Goal: Answer question/provide support: Share knowledge or assist other users

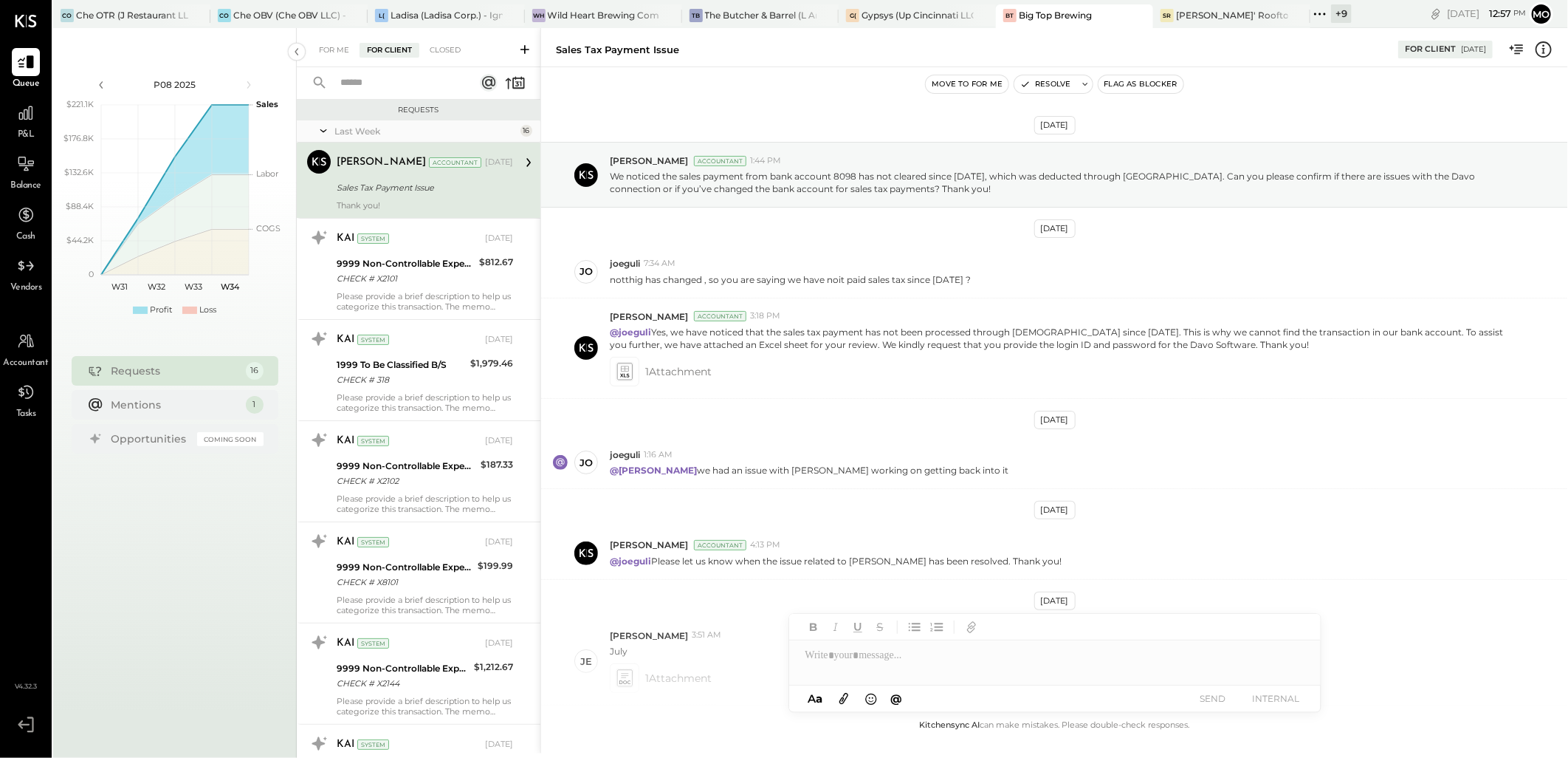
scroll to position [189, 0]
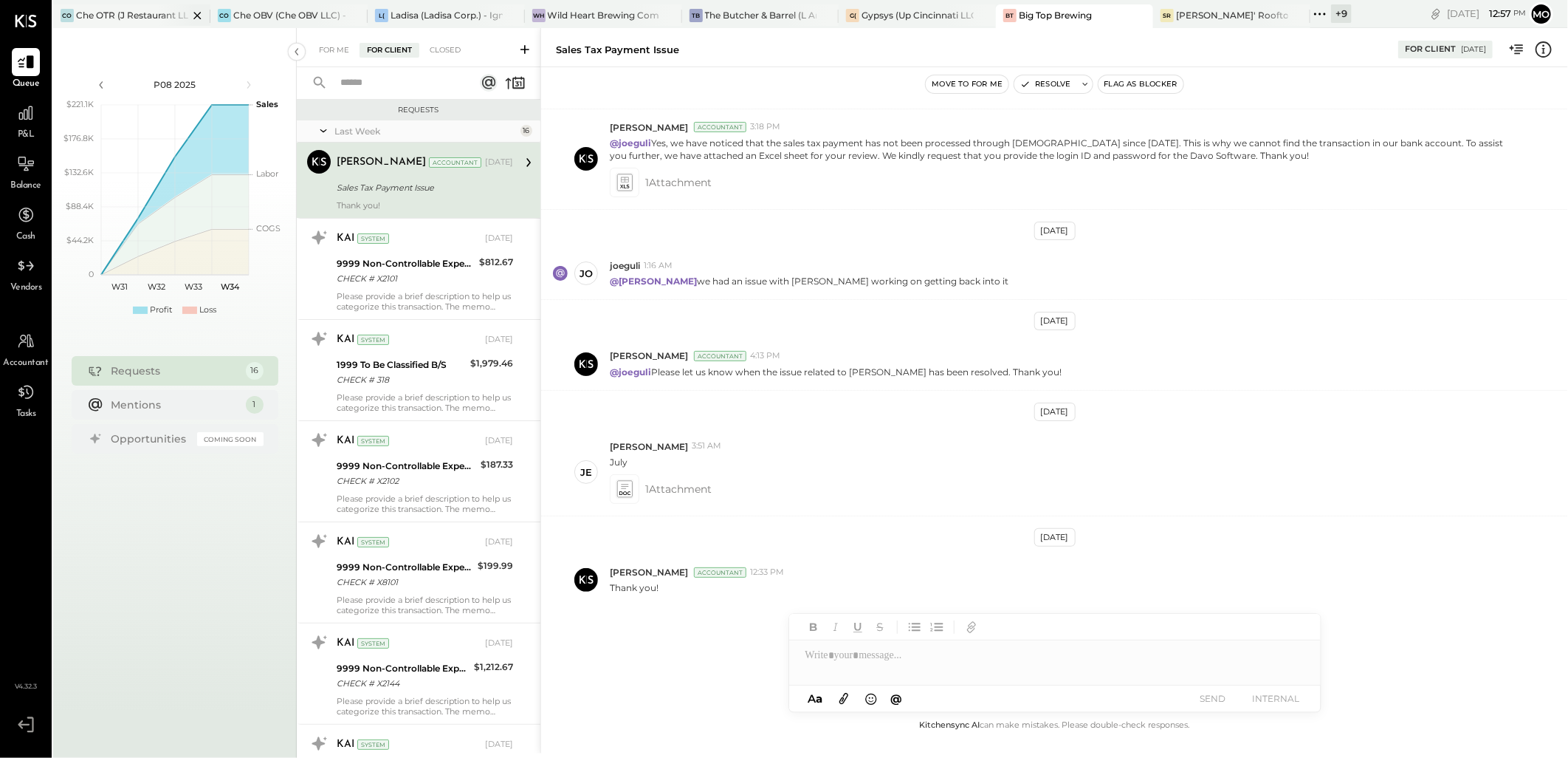
click at [120, 18] on div "Che OTR (J Restaurant LLC) - Ignite" at bounding box center [132, 15] width 112 height 12
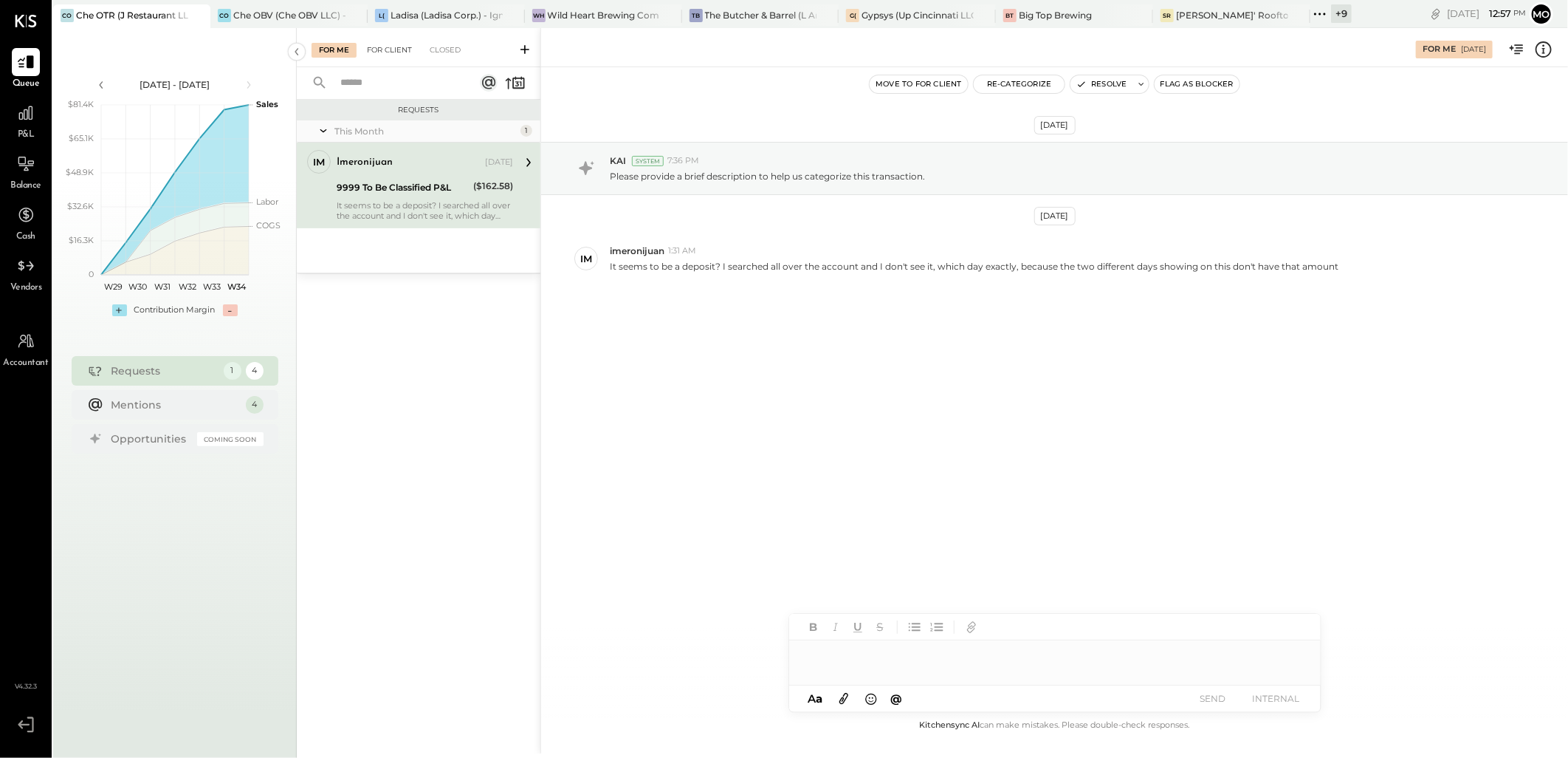
click at [394, 48] on div "For Client" at bounding box center [389, 50] width 60 height 15
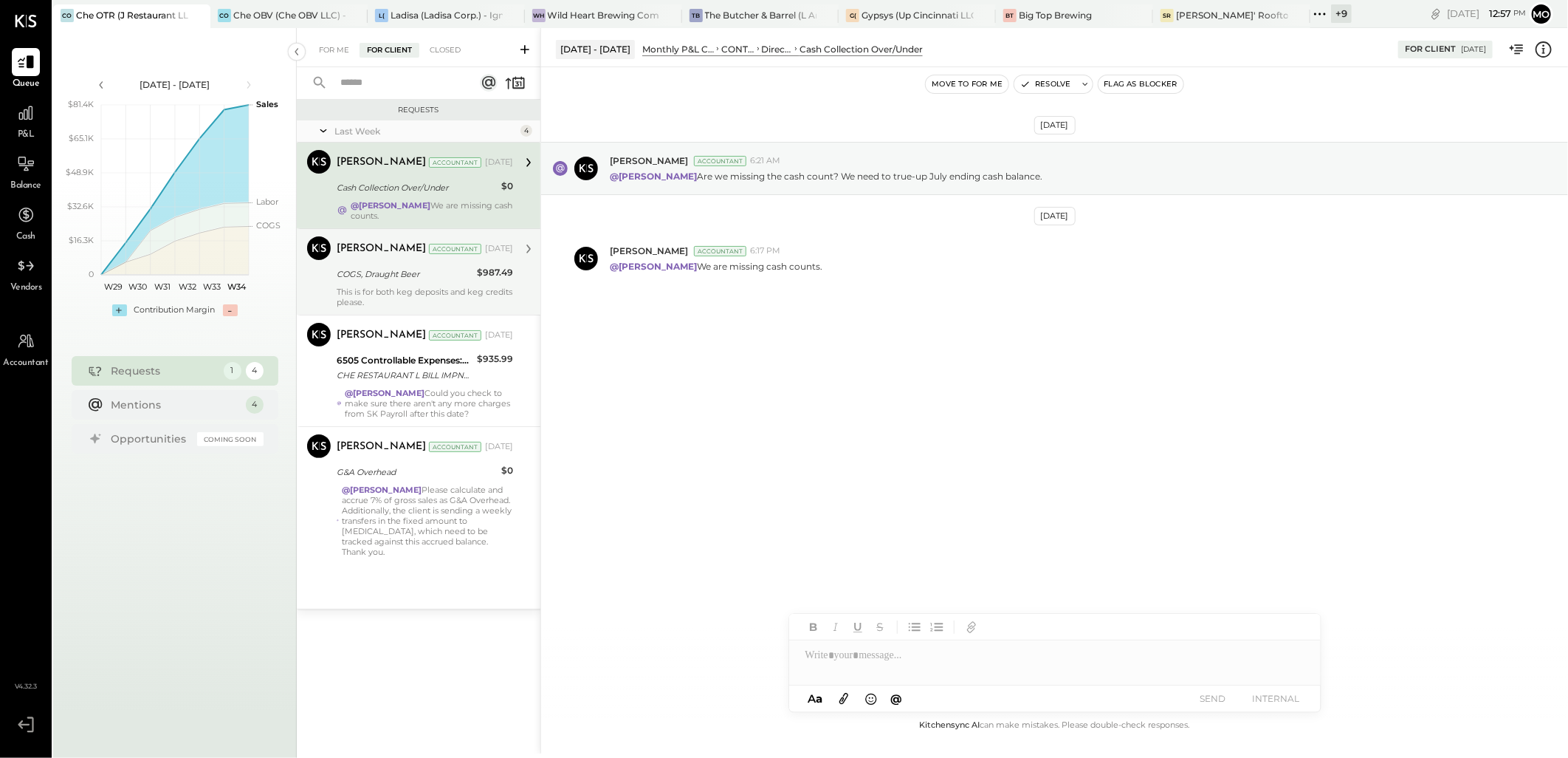
click at [441, 272] on div "COGS, Draught Beer" at bounding box center [404, 273] width 136 height 15
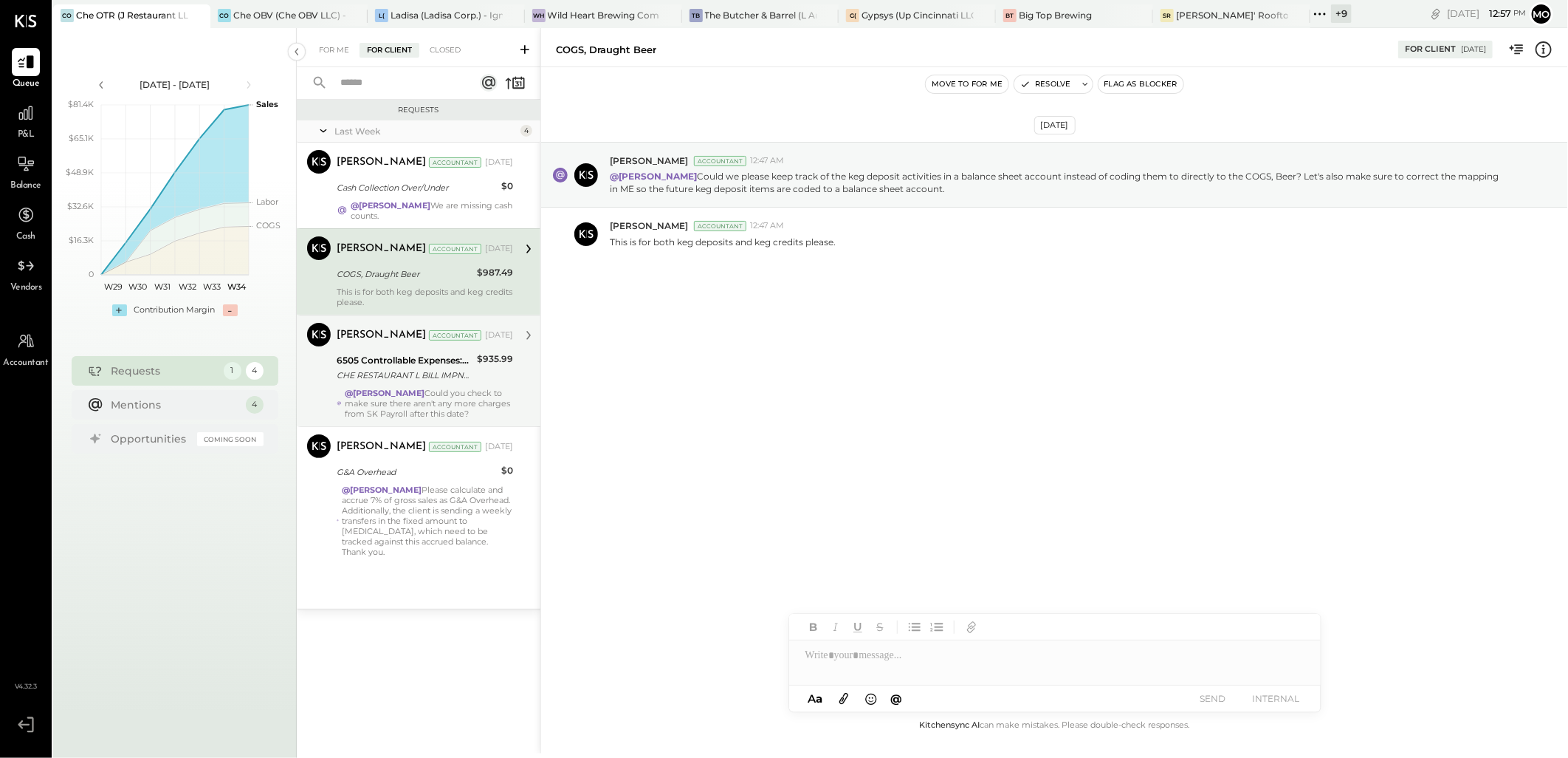
click at [430, 379] on div "CHE RESTAURANT L BILL IMPND 147-4441259 CHE RESTAURANT LLC 071725 [URL][DOMAIN_…" at bounding box center [404, 375] width 136 height 15
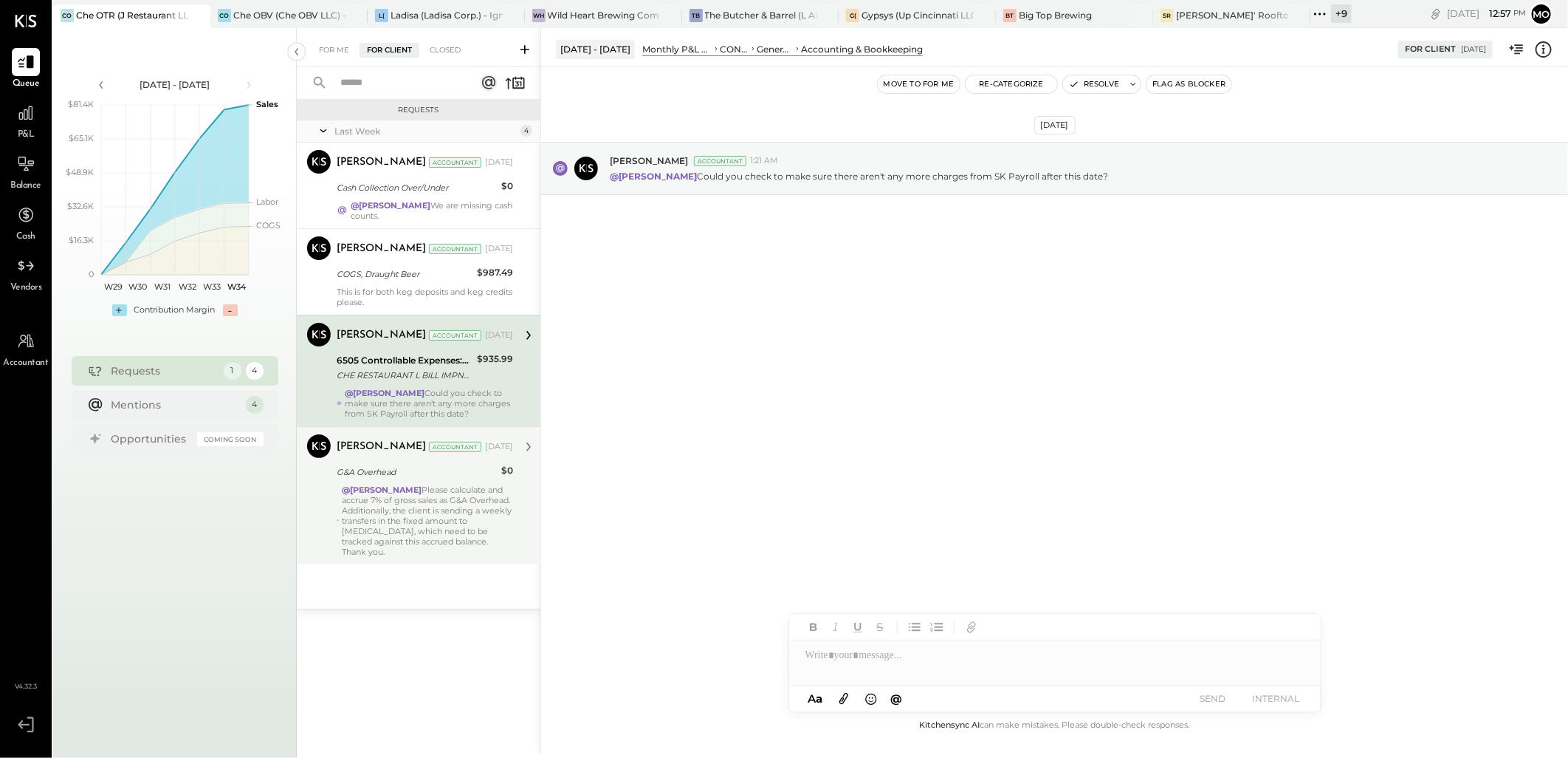
click at [410, 541] on div "@[PERSON_NAME] Please calculate and accrue 7% of gross sales as G&A Overhead. A…" at bounding box center [427, 521] width 171 height 72
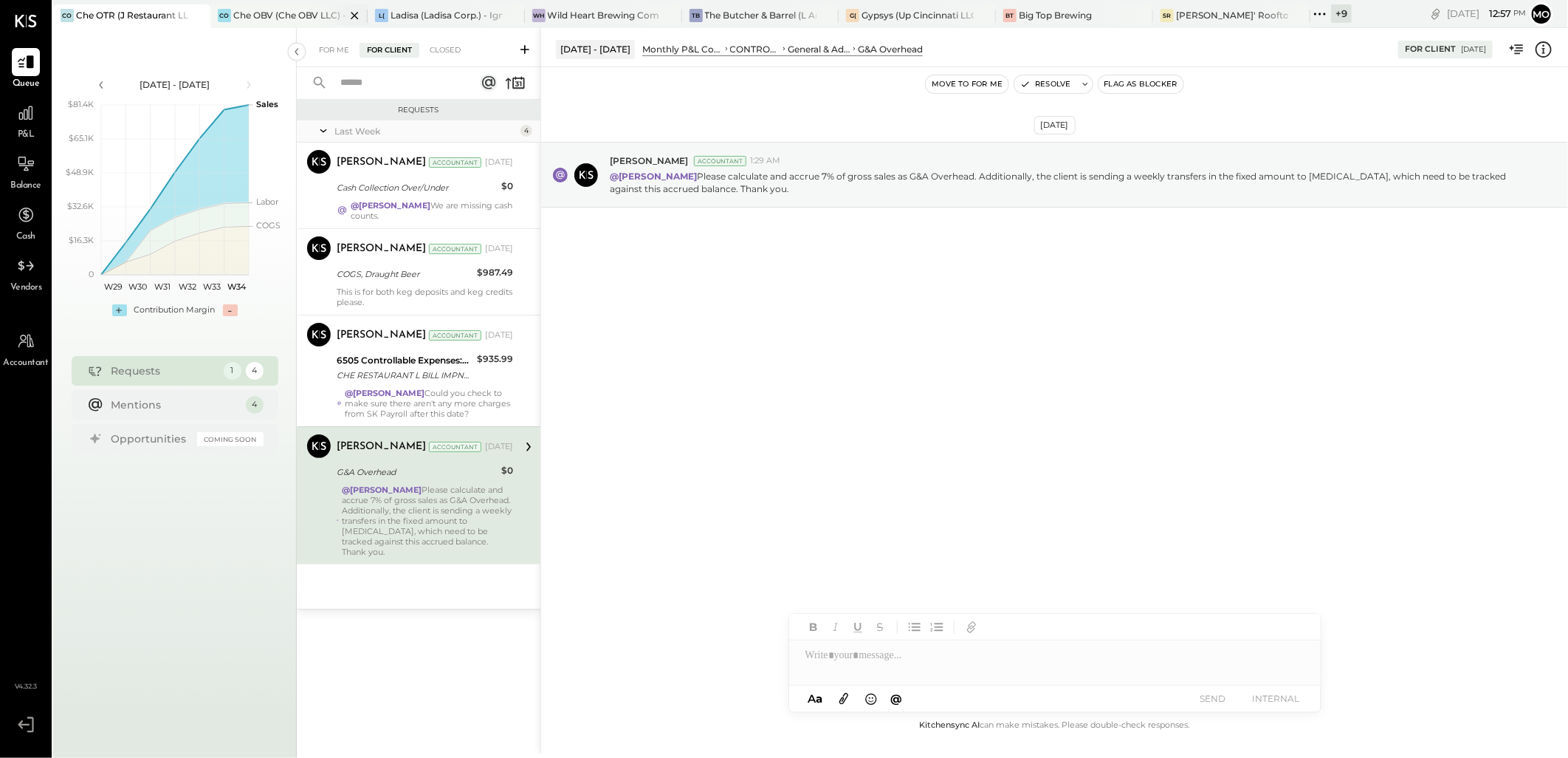
click at [308, 18] on div "Che OBV (Che OBV LLC) - Ignite" at bounding box center [289, 15] width 112 height 12
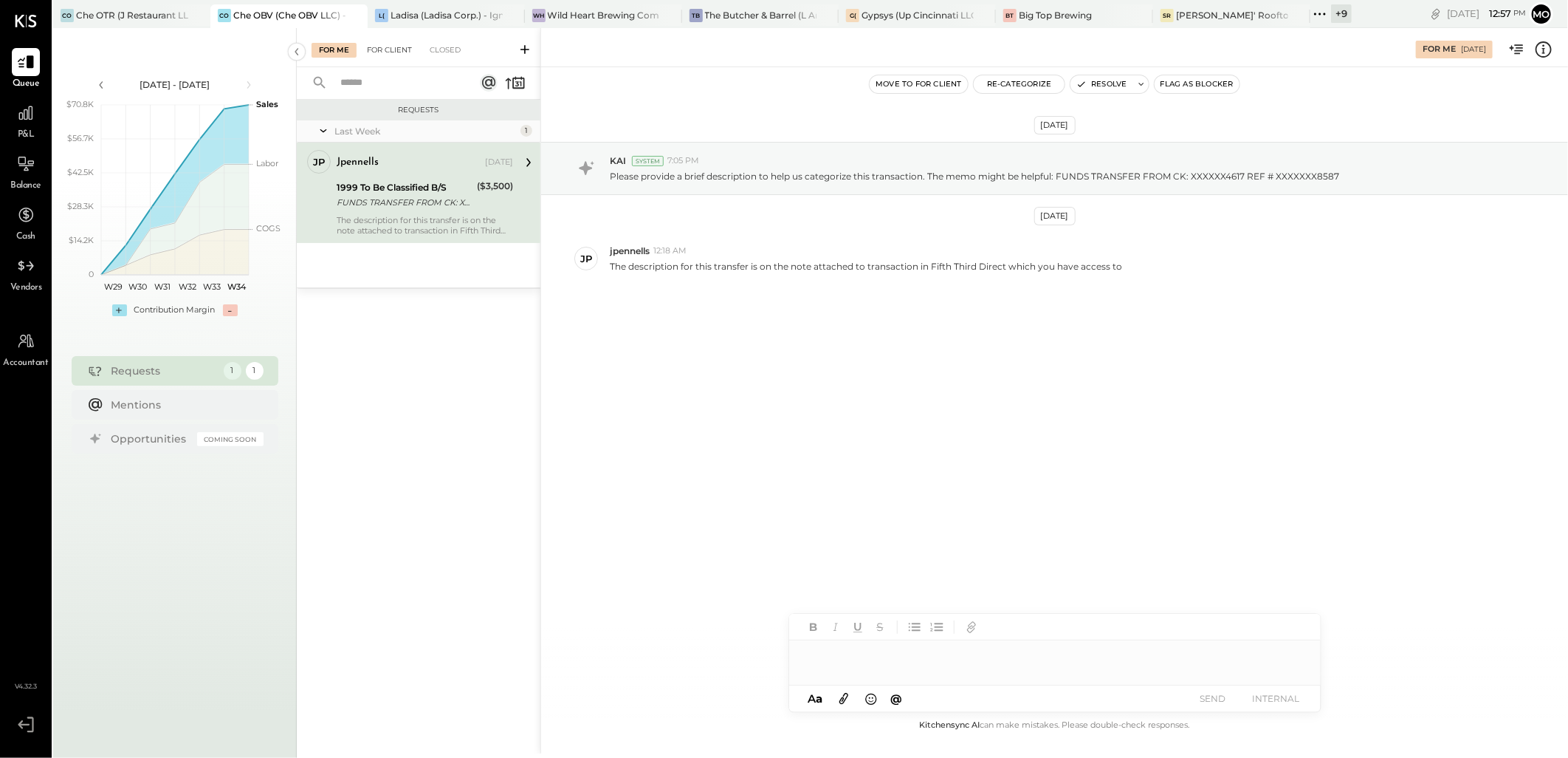
click at [410, 45] on div "For Client" at bounding box center [389, 50] width 60 height 15
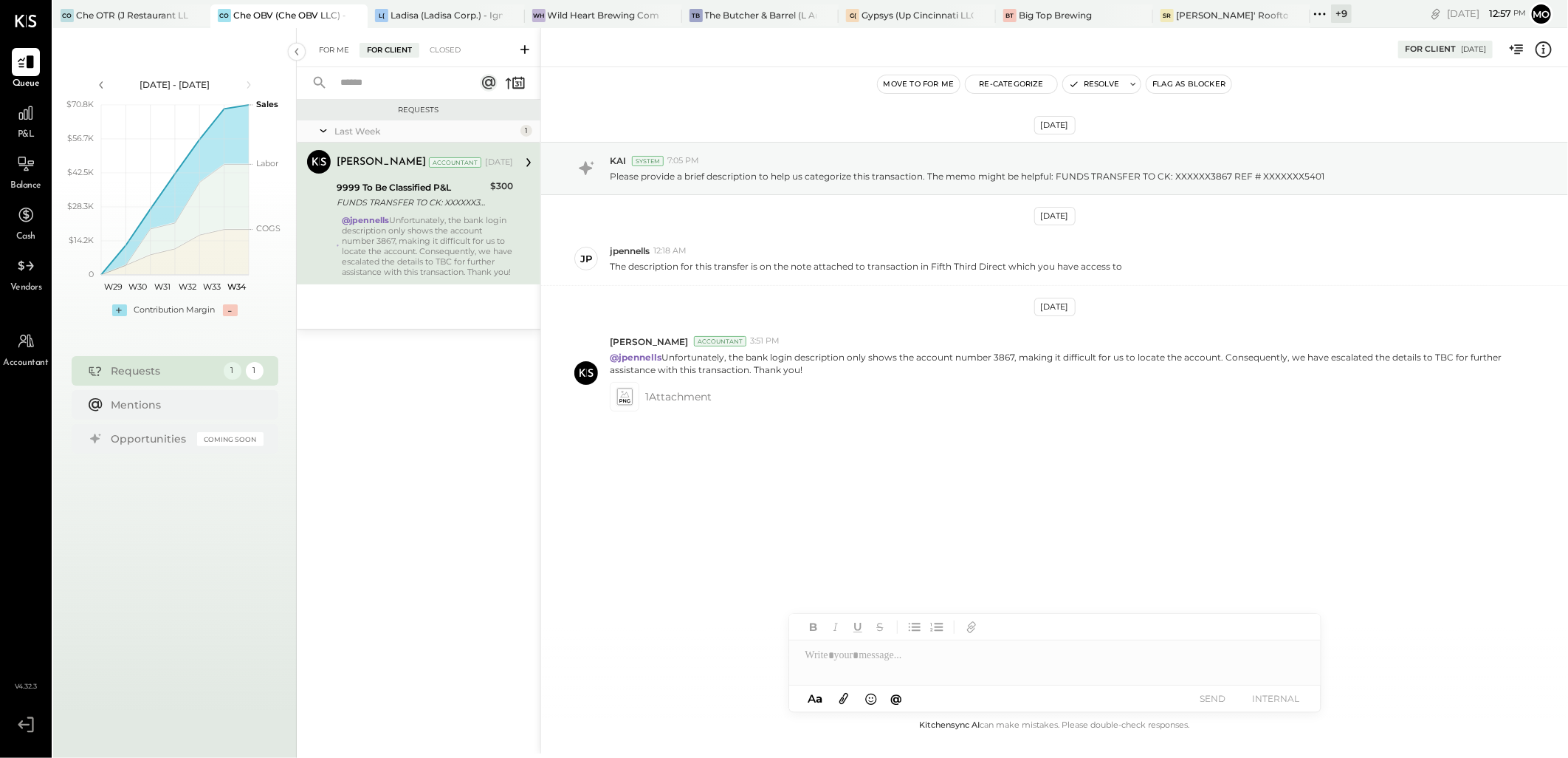
click at [336, 54] on div "For Me" at bounding box center [334, 50] width 45 height 15
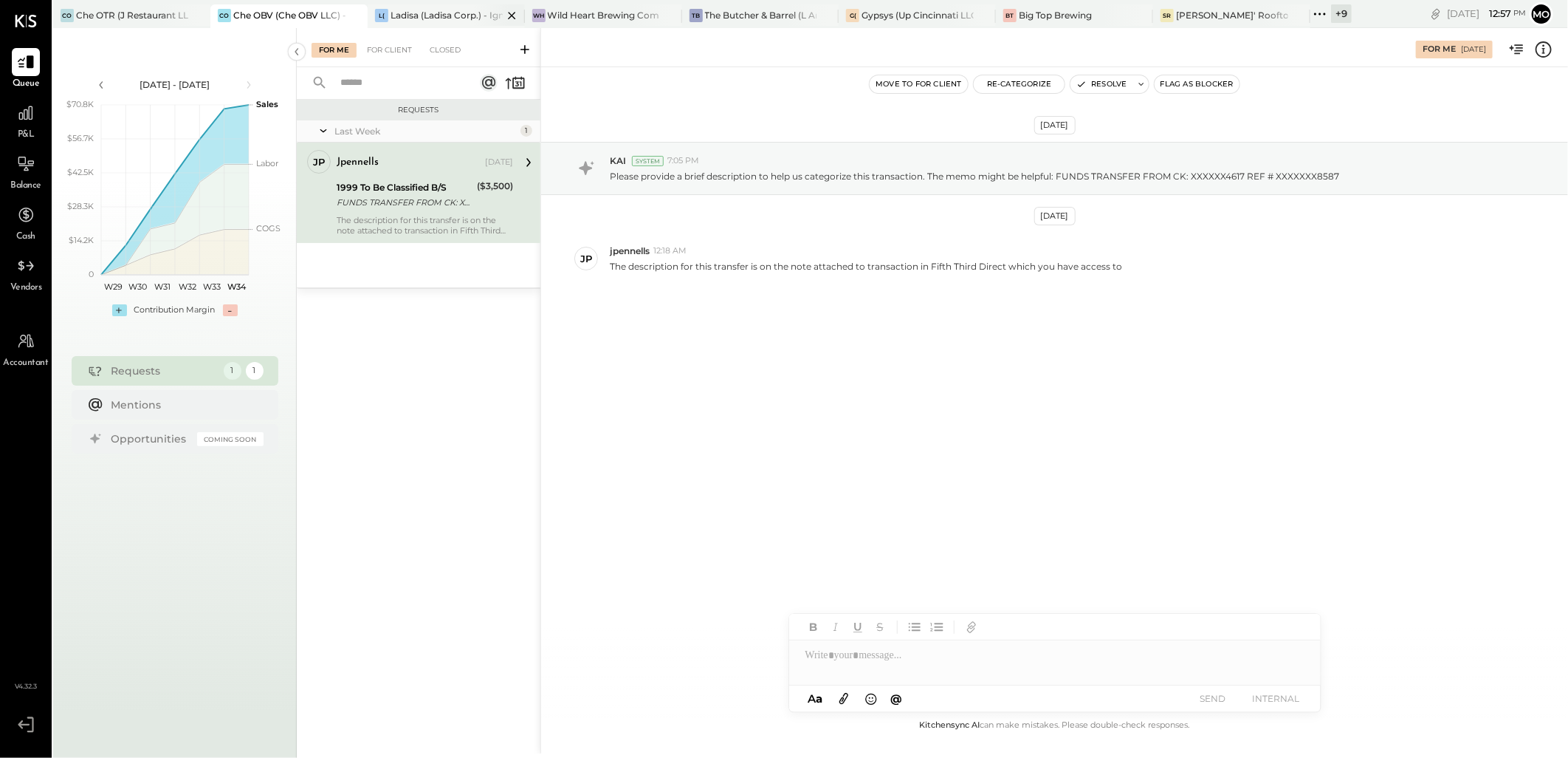
click at [419, 25] on div "L( Ladisa (Ladisa Corp.) - Ignite" at bounding box center [446, 16] width 157 height 24
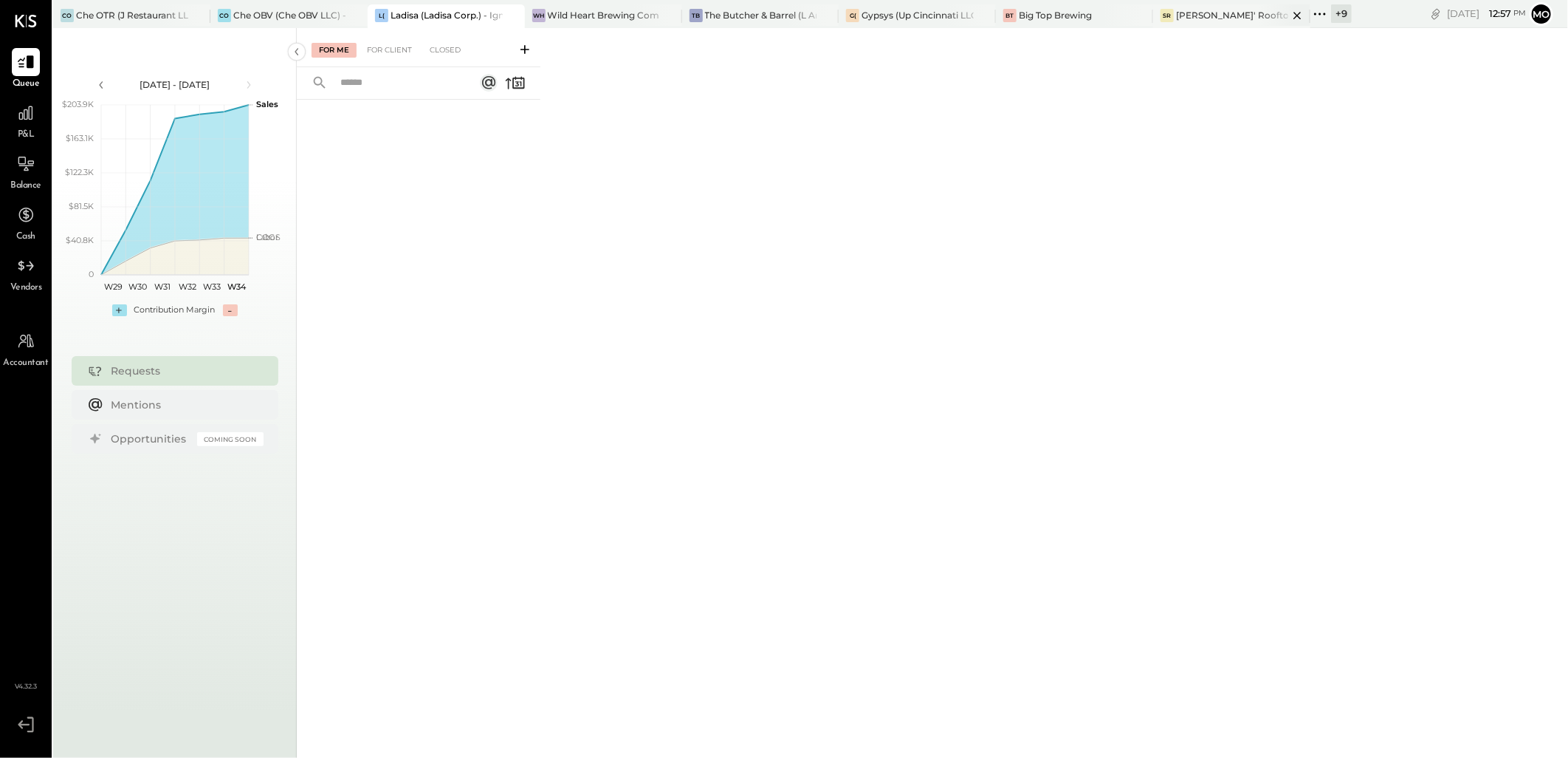
click at [1203, 15] on div "[PERSON_NAME]' Rooftop - Ignite" at bounding box center [1232, 15] width 112 height 12
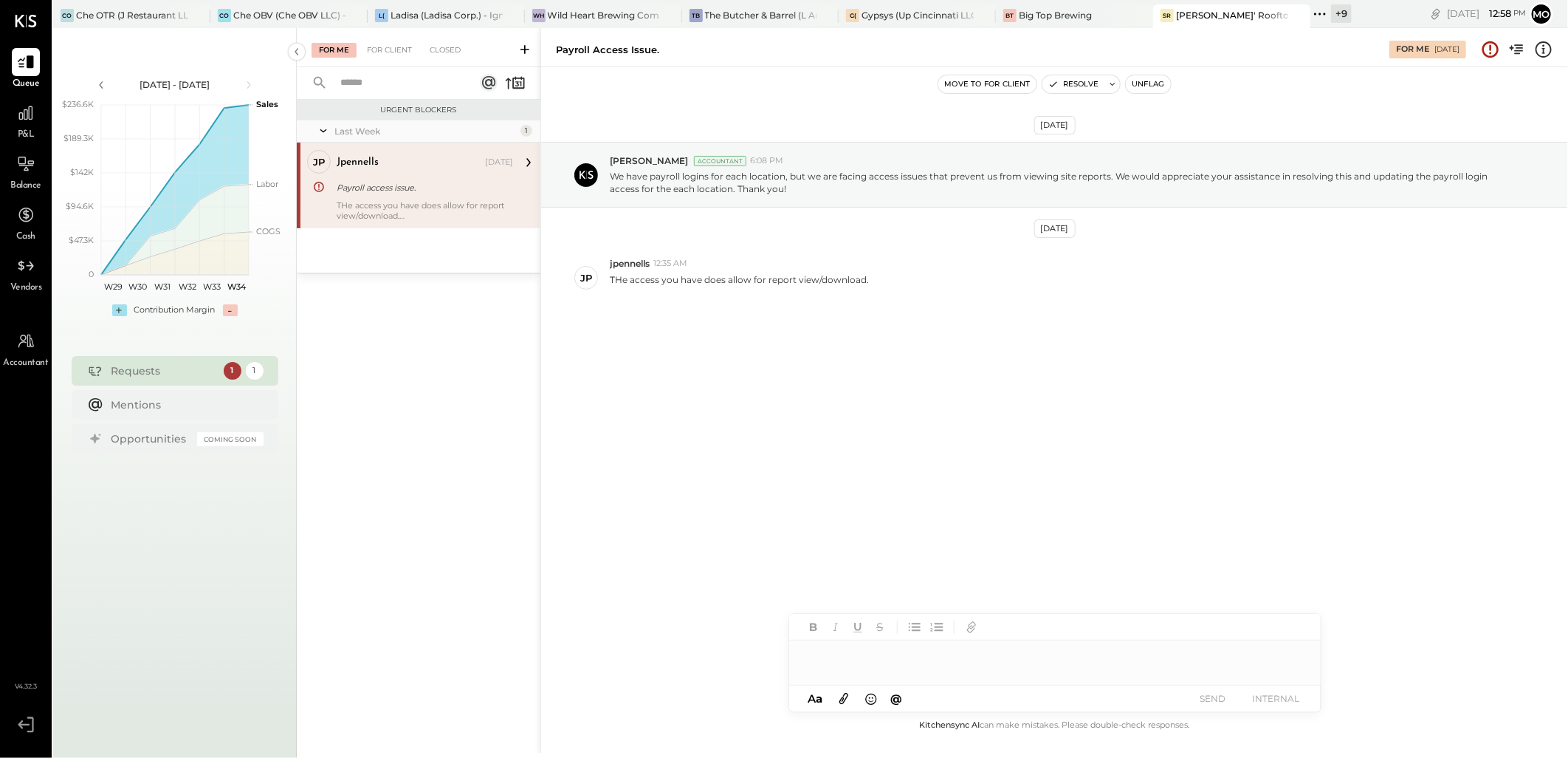
click at [876, 648] on div at bounding box center [1055, 655] width 531 height 29
drag, startPoint x: 897, startPoint y: 641, endPoint x: 745, endPoint y: 640, distance: 152.0
click at [738, 641] on div "**********" at bounding box center [1054, 391] width 1028 height 725
click at [1293, 654] on icon at bounding box center [1289, 656] width 18 height 18
drag, startPoint x: 1212, startPoint y: 616, endPoint x: 688, endPoint y: 619, distance: 524.0
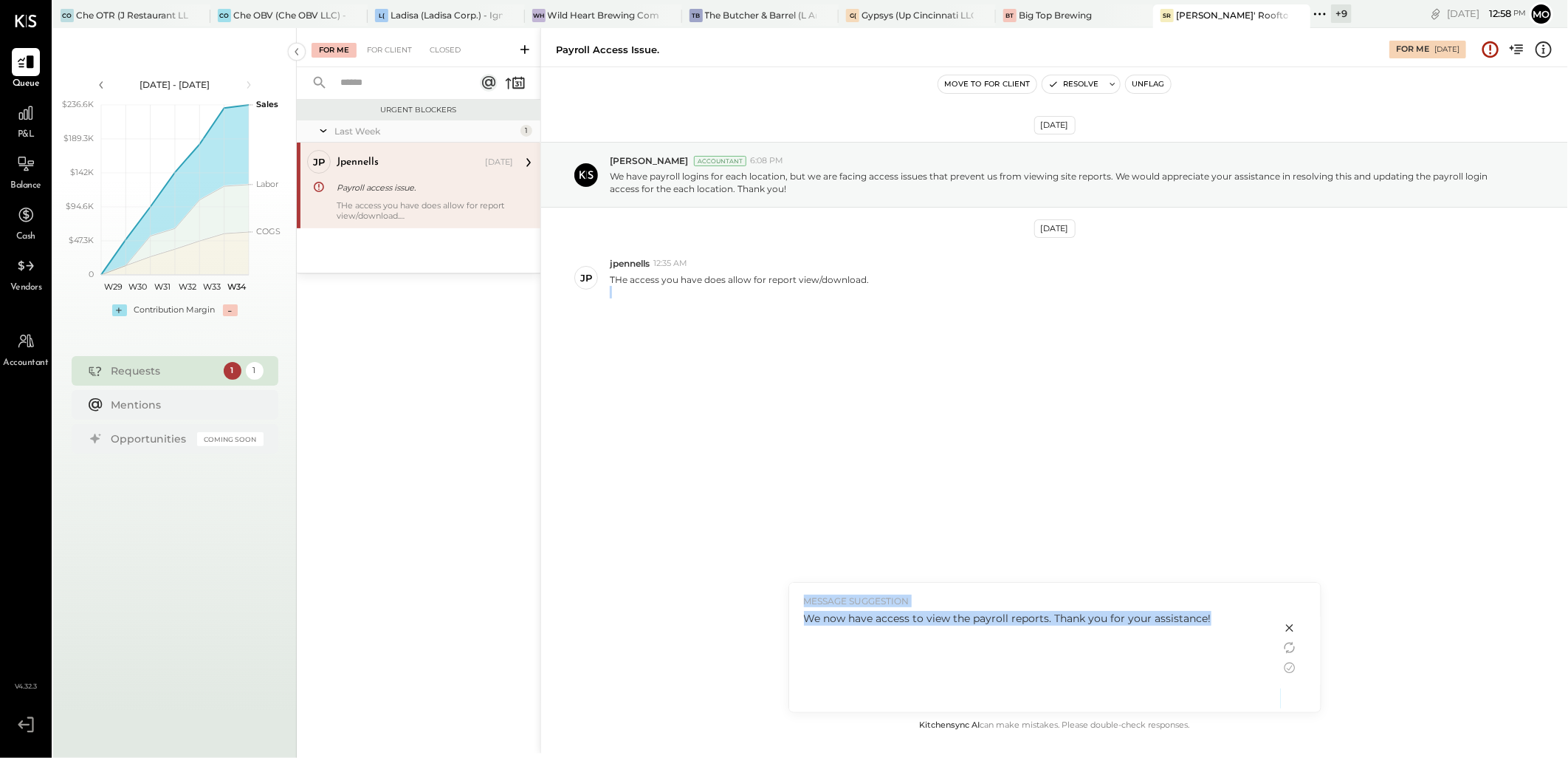
click at [688, 619] on div "Payroll access issue. For Me [DATE] Move to for client Resolve Unflag [DATE] [P…" at bounding box center [1054, 391] width 1028 height 725
drag, startPoint x: 688, startPoint y: 619, endPoint x: 847, endPoint y: 641, distance: 160.5
click at [847, 641] on div "We now have access to view the payroll reports. Thank you for your assistance!" at bounding box center [1035, 657] width 462 height 94
drag, startPoint x: 1105, startPoint y: 617, endPoint x: 1223, endPoint y: 615, distance: 118.0
click at [1223, 615] on div "We now have access to view the payroll reports. Thank you for your assistance!" at bounding box center [1035, 617] width 462 height 15
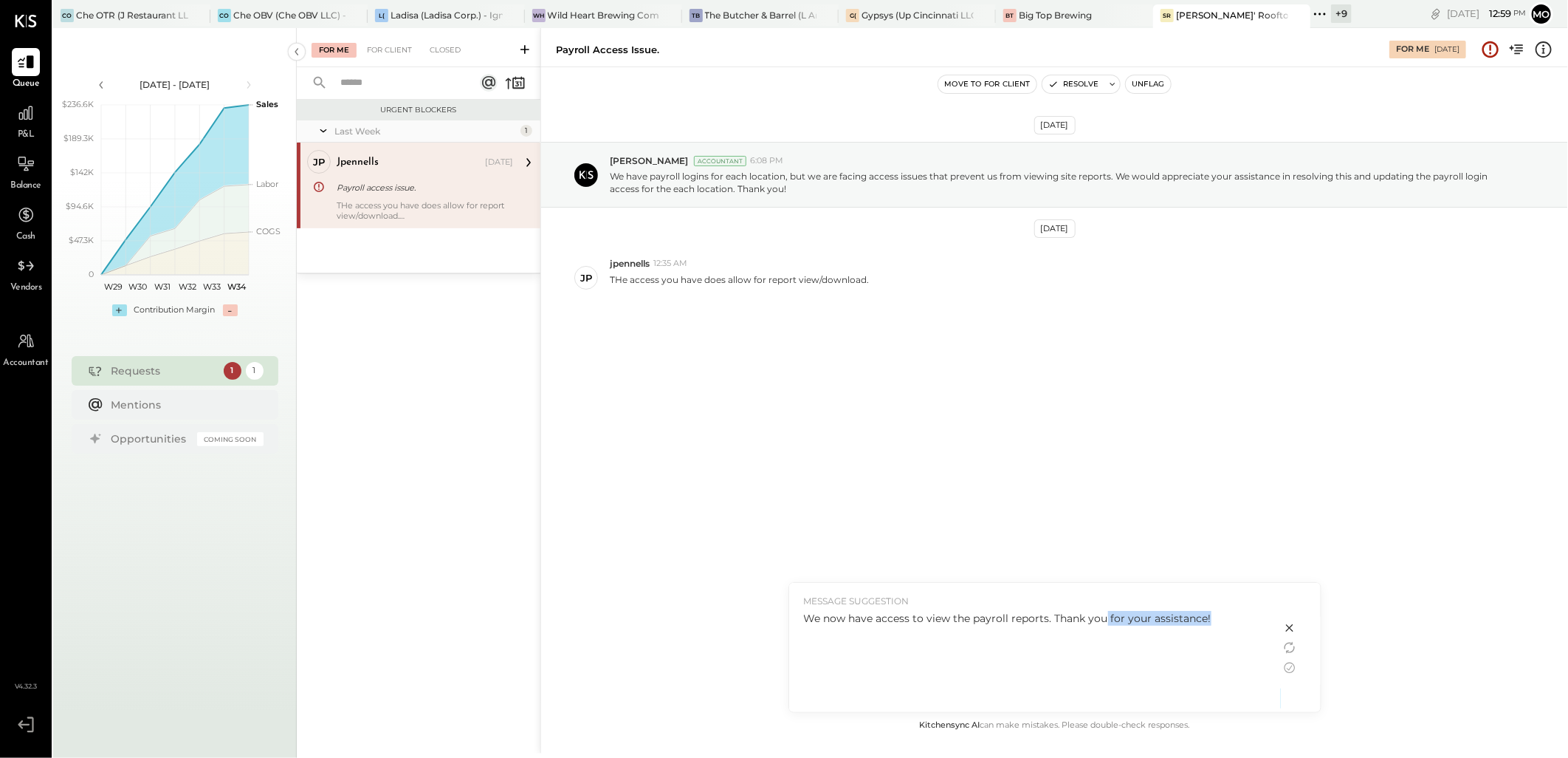
drag, startPoint x: 1223, startPoint y: 615, endPoint x: 1183, endPoint y: 647, distance: 51.2
click at [1183, 647] on div "We now have access to view the payroll reports. Thank you for your assistance!" at bounding box center [1035, 657] width 462 height 94
drag, startPoint x: 1216, startPoint y: 619, endPoint x: 725, endPoint y: 619, distance: 491.0
click at [725, 619] on div "Payroll access issue. For Me [DATE] Move to for client Resolve Unflag [DATE] [P…" at bounding box center [1054, 391] width 1028 height 725
drag, startPoint x: 725, startPoint y: 619, endPoint x: 924, endPoint y: 655, distance: 202.2
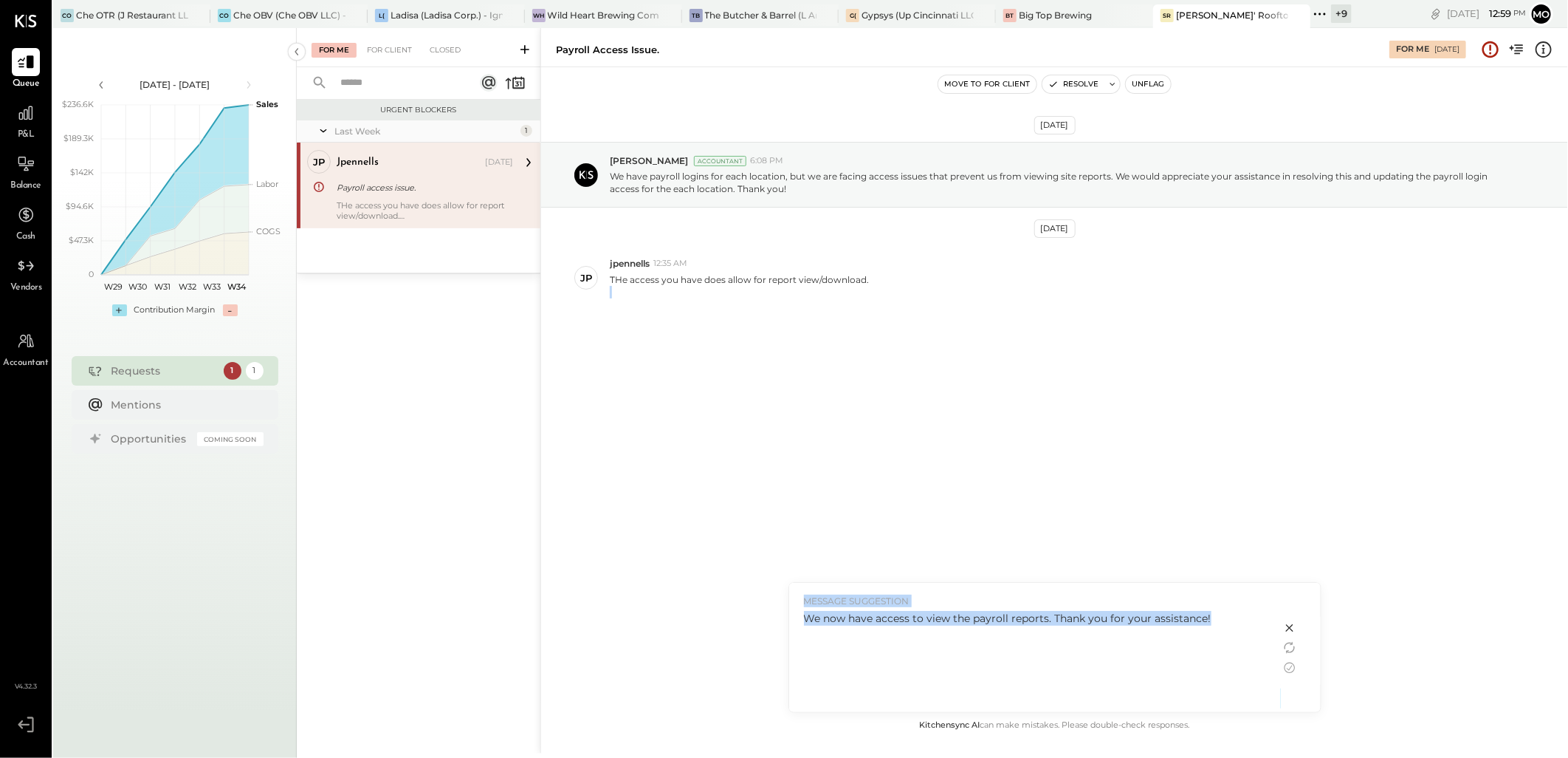
click at [915, 662] on div "We now have access to view the payroll reports. Thank you for your assistance!" at bounding box center [1035, 657] width 462 height 94
drag, startPoint x: 1218, startPoint y: 618, endPoint x: 807, endPoint y: 628, distance: 411.1
click at [807, 628] on div "We now have access to view the payroll reports. Thank you for your assistance!" at bounding box center [1035, 657] width 462 height 94
copy div "We now have access to view the payroll reports. Thank you for your assistance!"
click at [1288, 626] on icon at bounding box center [1289, 628] width 8 height 8
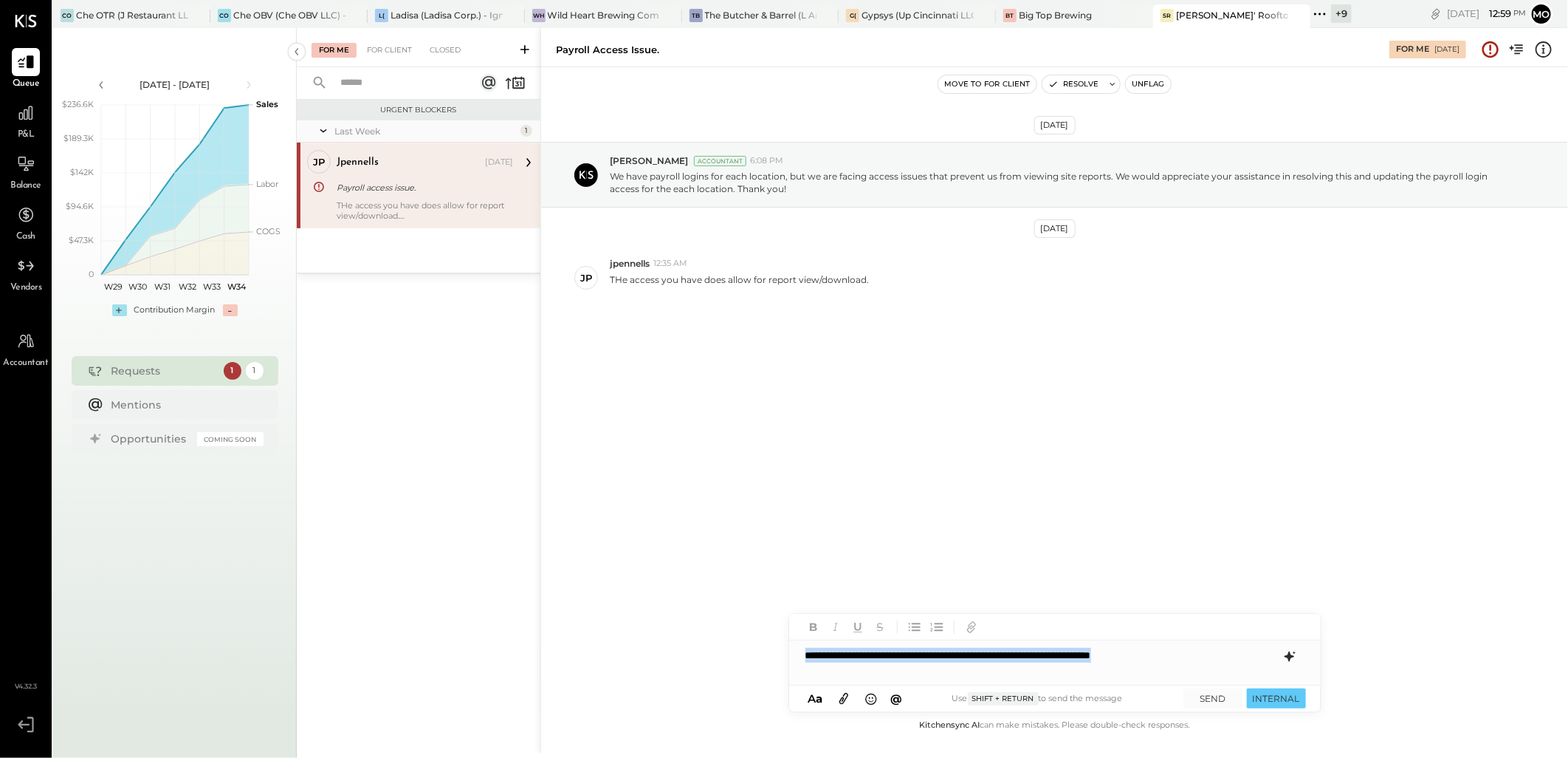
drag, startPoint x: 1164, startPoint y: 655, endPoint x: 721, endPoint y: 655, distance: 443.0
click at [721, 655] on div "Payroll access issue. For Me [DATE] Move to for client Resolve Unflag [DATE] [P…" at bounding box center [1054, 391] width 1028 height 725
drag, startPoint x: 1161, startPoint y: 655, endPoint x: 1225, endPoint y: 659, distance: 64.1
click at [1225, 659] on div "**********" at bounding box center [1055, 655] width 531 height 29
click at [807, 654] on div "**********" at bounding box center [1055, 655] width 531 height 29
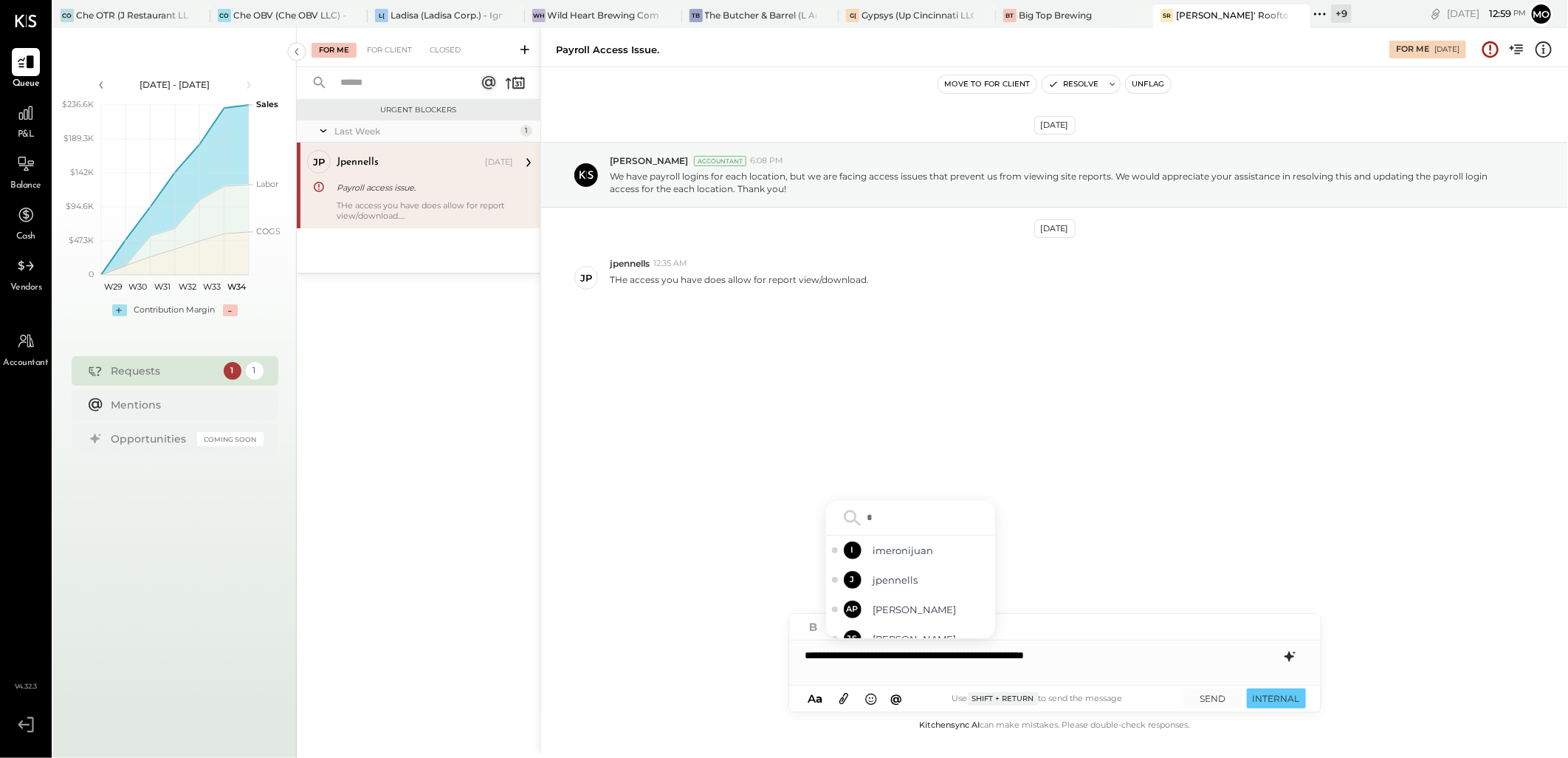
type input "**"
click at [891, 630] on span "jpennells" at bounding box center [931, 624] width 116 height 14
drag, startPoint x: 1177, startPoint y: 650, endPoint x: 1256, endPoint y: 664, distance: 80.2
click at [1256, 664] on div "**********" at bounding box center [1055, 663] width 531 height 45
click at [1229, 694] on button "SEND" at bounding box center [1213, 698] width 59 height 20
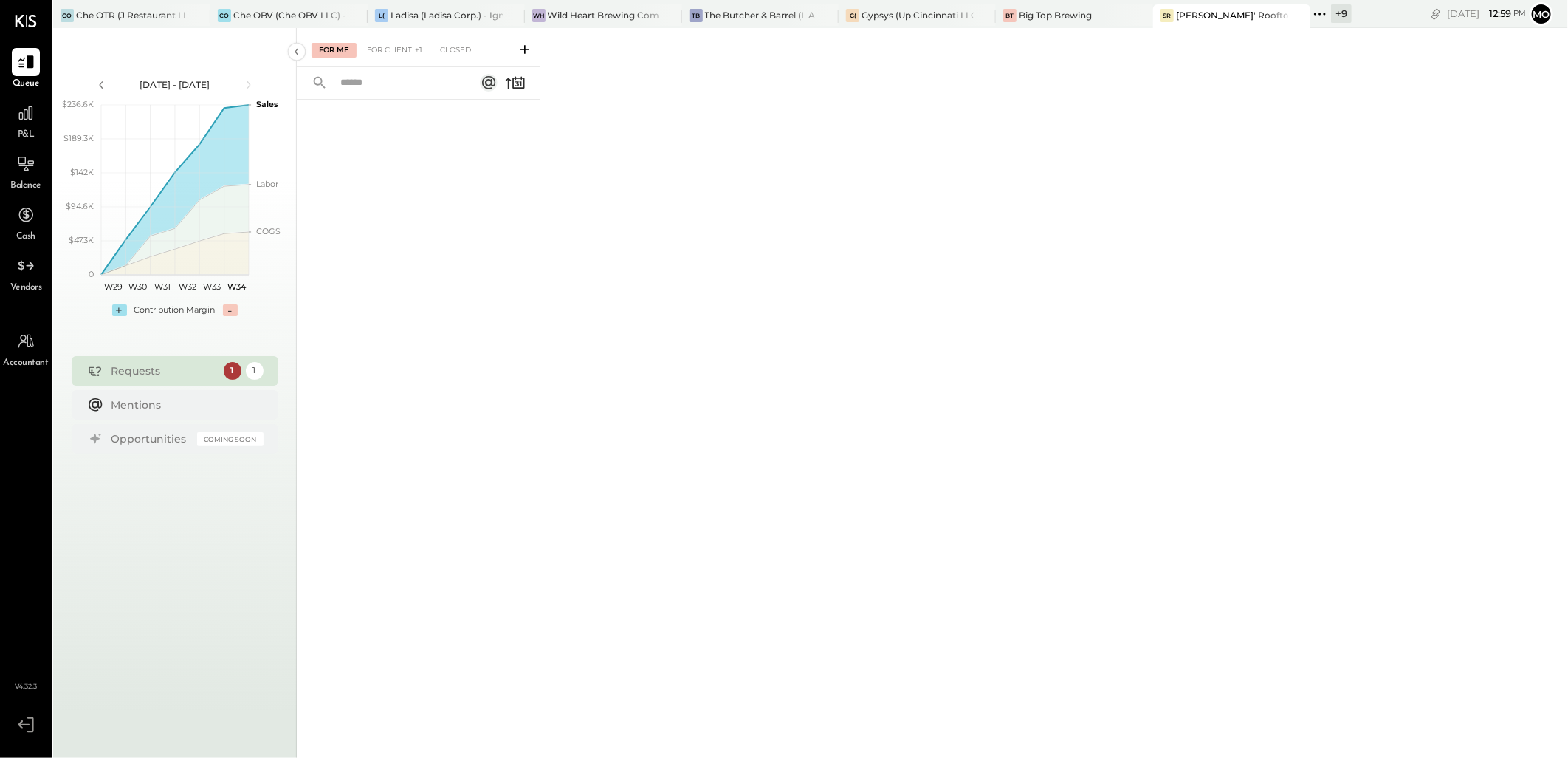
click at [406, 50] on div "For Client +1" at bounding box center [394, 50] width 70 height 15
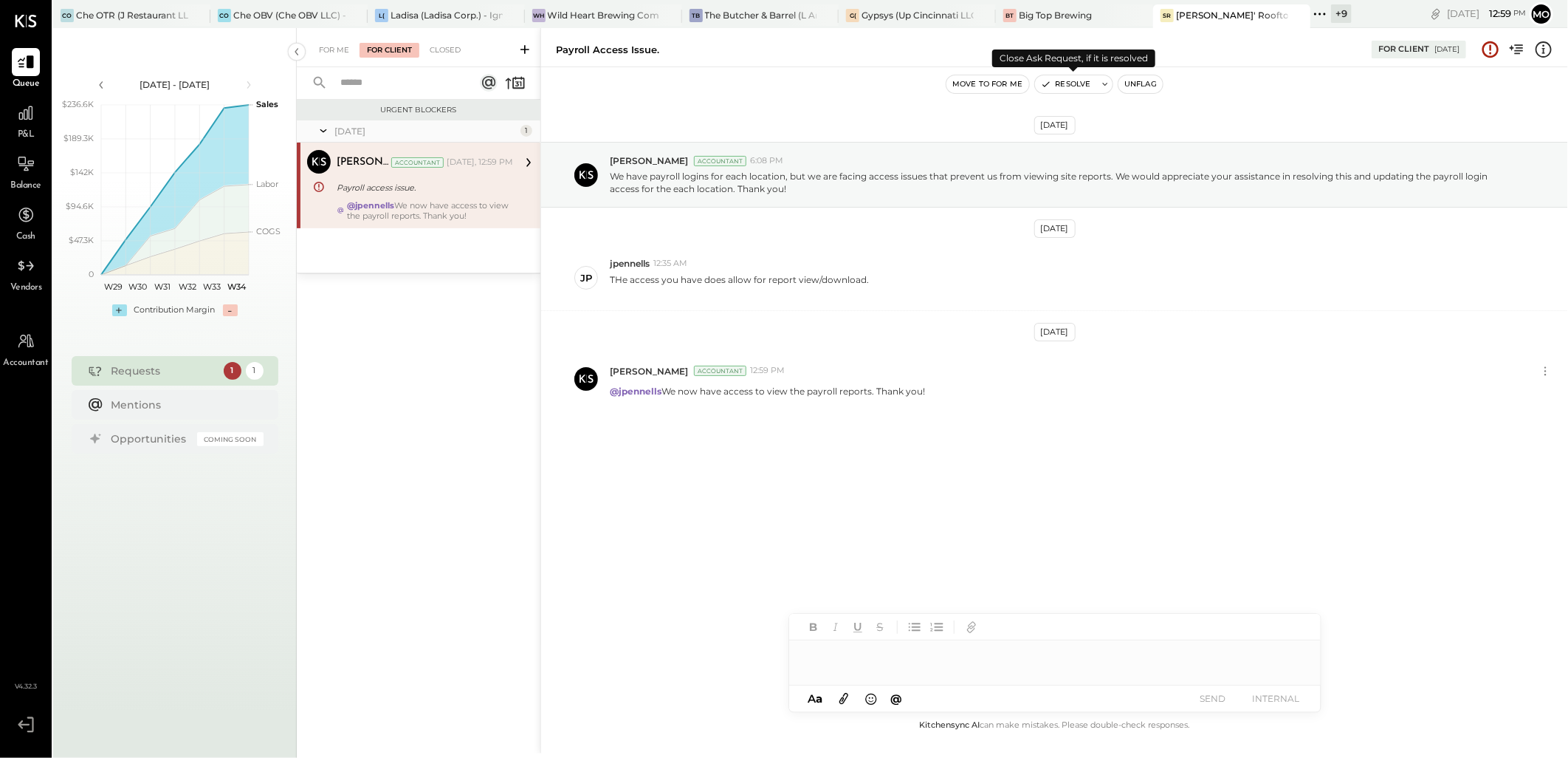
click at [1074, 85] on button "Resolve" at bounding box center [1065, 84] width 62 height 18
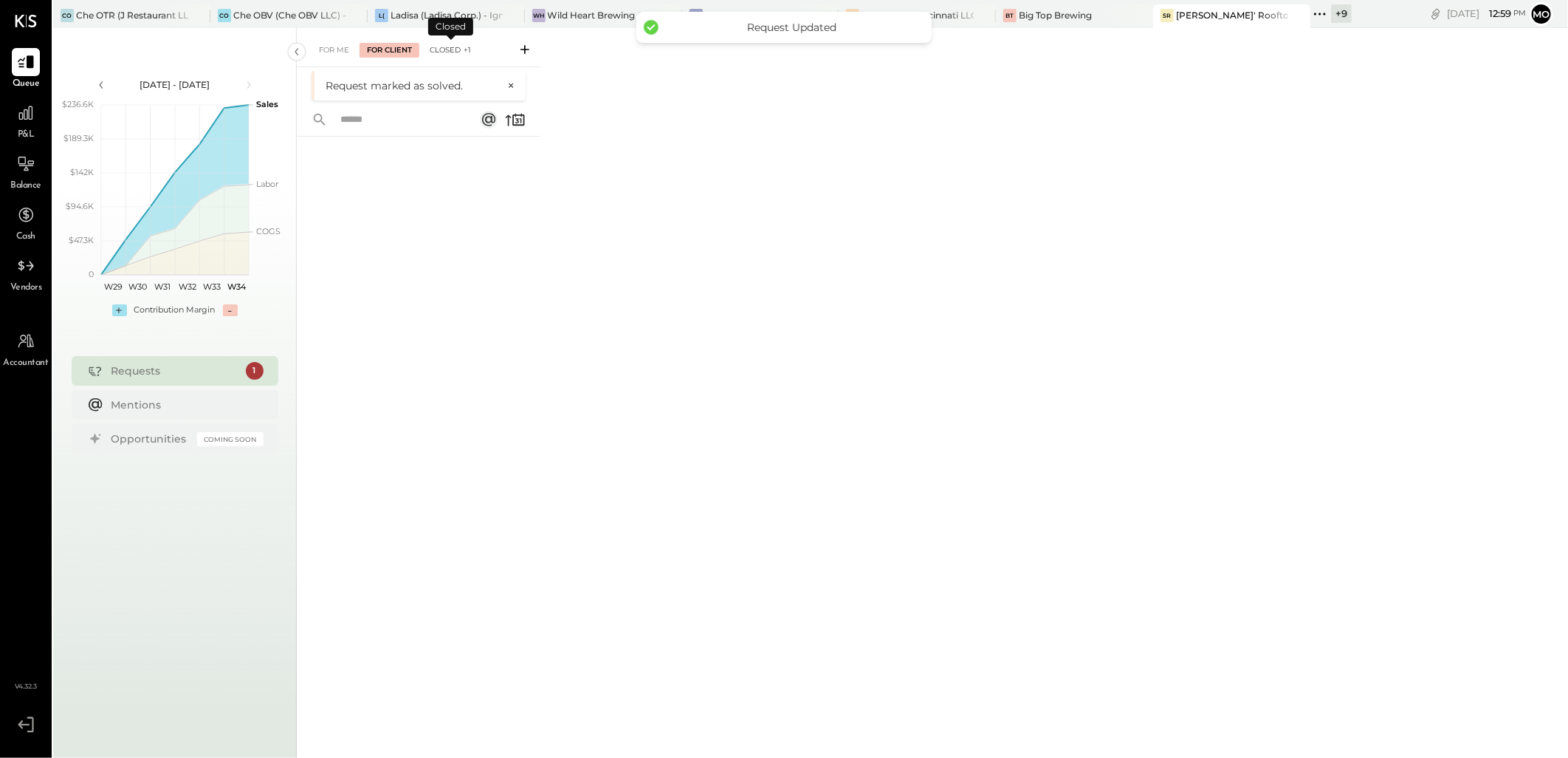
click at [439, 45] on div "Closed +1" at bounding box center [450, 50] width 56 height 15
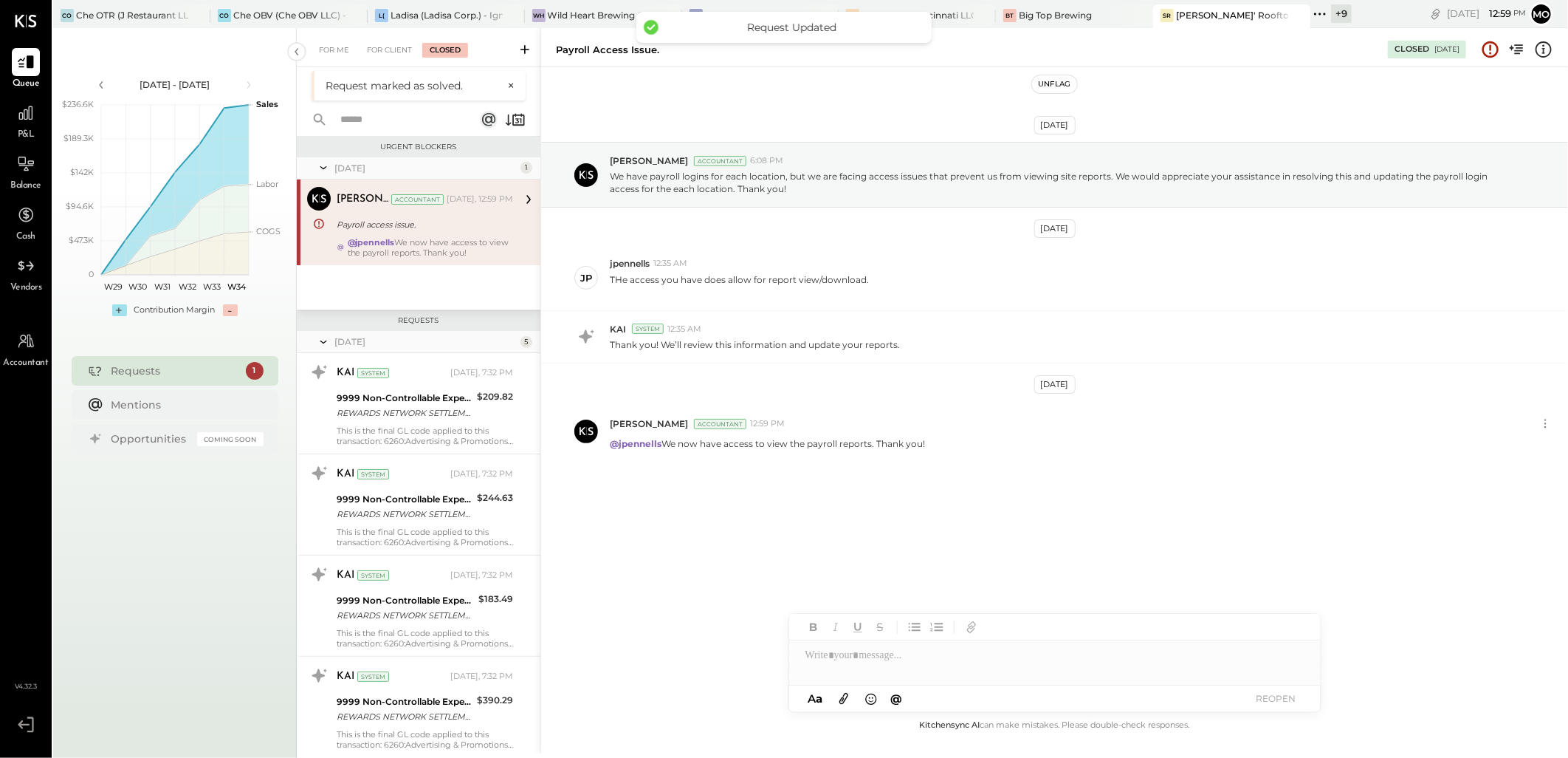
click at [1051, 81] on button "Unflag" at bounding box center [1054, 84] width 45 height 18
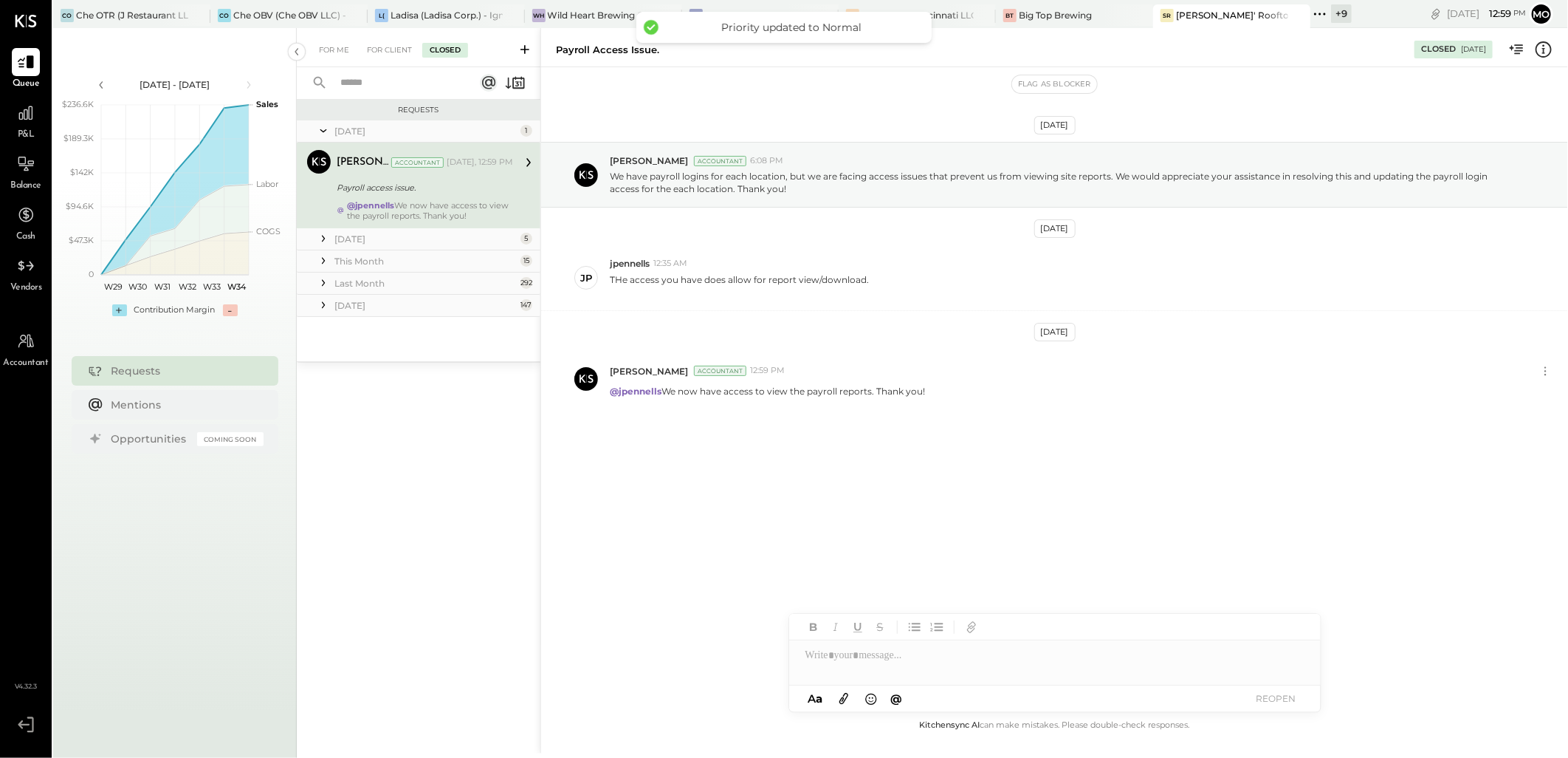
drag, startPoint x: 396, startPoint y: 56, endPoint x: 446, endPoint y: 121, distance: 82.0
click at [395, 56] on div "For Client" at bounding box center [389, 50] width 60 height 15
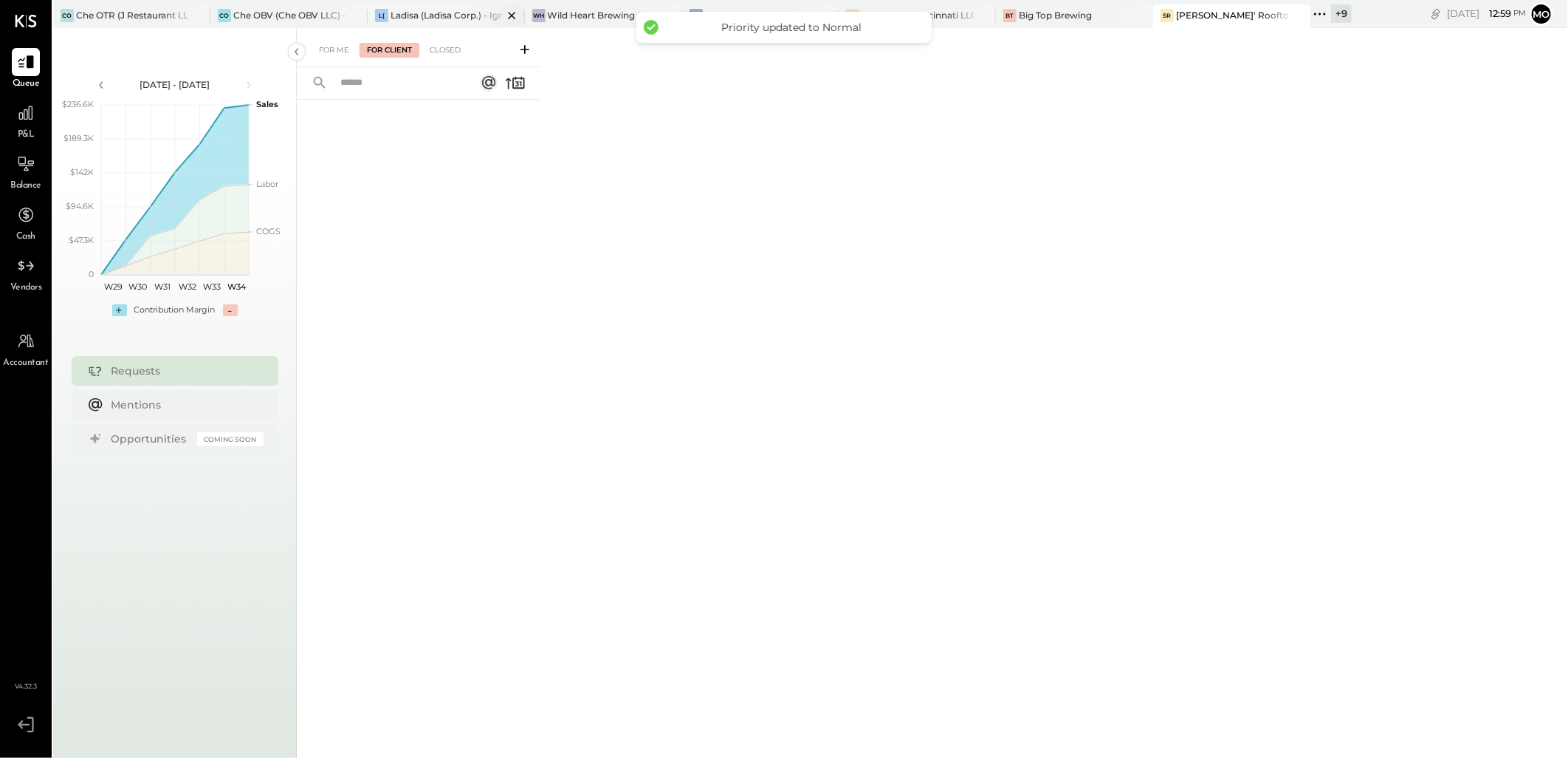
click at [431, 23] on div "L( Ladisa (Ladisa Corp.) - Ignite" at bounding box center [446, 16] width 157 height 24
